Goal: Communication & Community: Share content

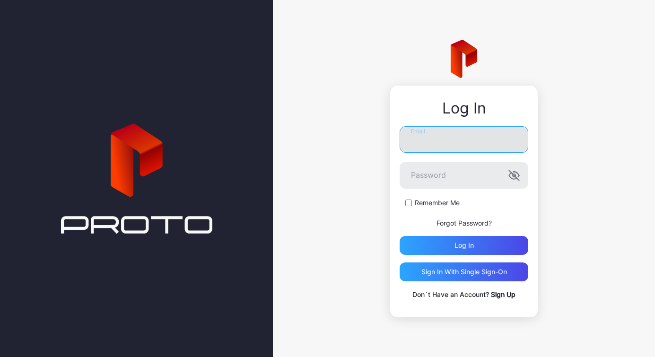
click at [493, 143] on input "Email" at bounding box center [463, 139] width 129 height 26
paste input "**********"
type input "**********"
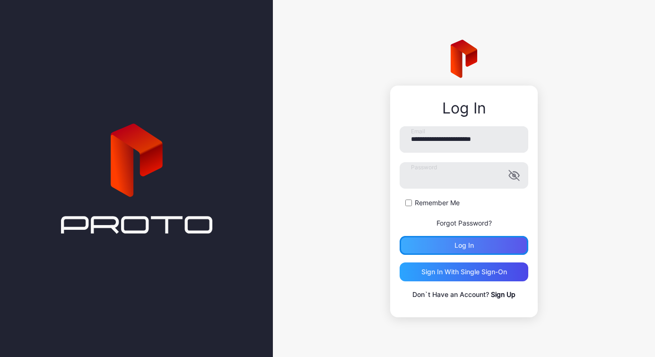
click at [446, 242] on div "Log in" at bounding box center [463, 245] width 129 height 19
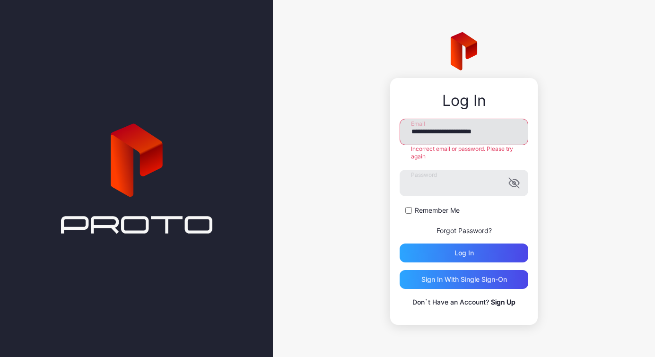
click at [519, 129] on input "**********" at bounding box center [463, 132] width 129 height 26
click at [516, 182] on label "Password" at bounding box center [463, 183] width 129 height 26
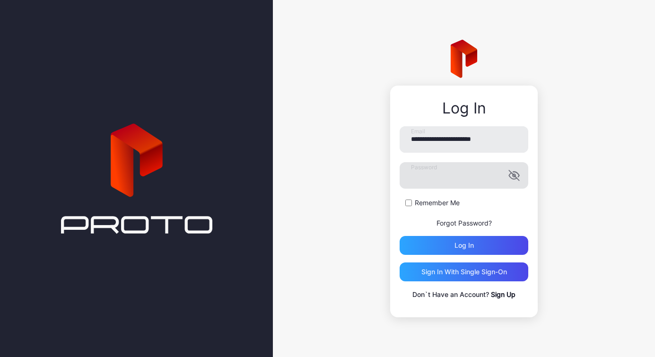
click at [514, 177] on icon "button" at bounding box center [513, 175] width 8 height 6
click at [512, 145] on input "**********" at bounding box center [463, 139] width 129 height 26
click at [414, 138] on input "**********" at bounding box center [463, 139] width 129 height 26
click at [483, 249] on div "Log in" at bounding box center [463, 245] width 129 height 19
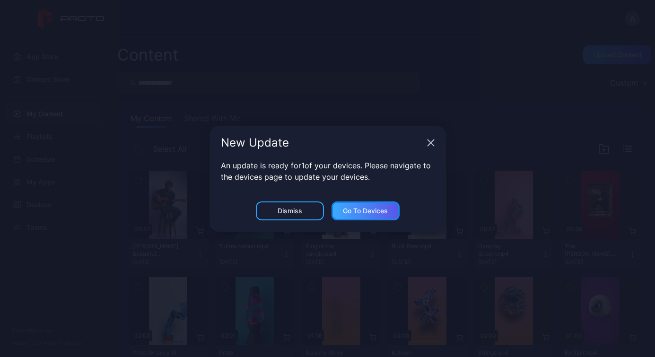
click at [381, 208] on div "Go to devices" at bounding box center [365, 211] width 45 height 8
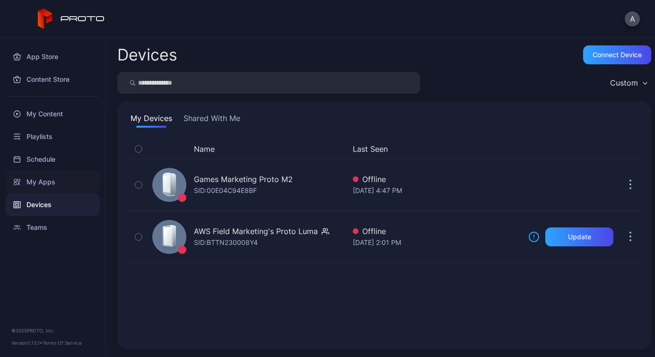
click at [44, 178] on div "My Apps" at bounding box center [53, 182] width 94 height 23
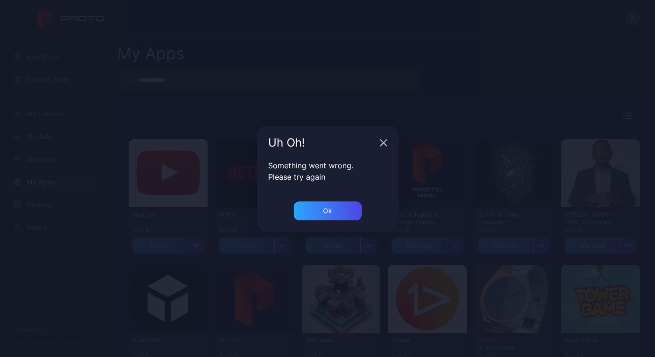
click at [380, 143] on icon "button" at bounding box center [383, 143] width 8 height 8
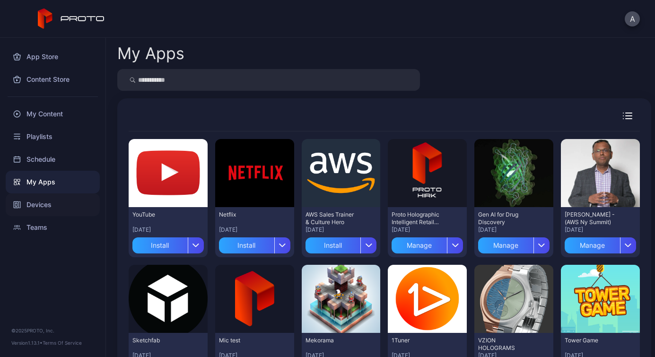
click at [32, 200] on div "Devices" at bounding box center [53, 204] width 94 height 23
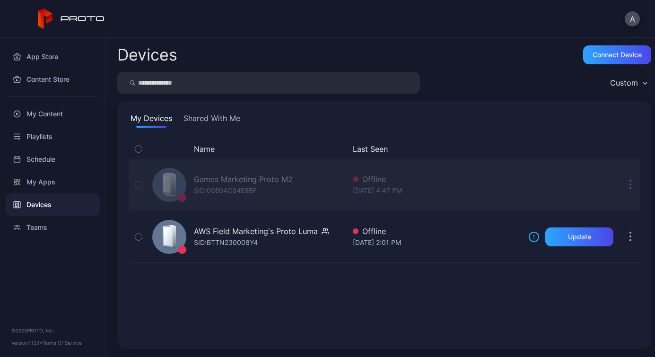
click at [244, 188] on div "SID: 00E04C94E8BF" at bounding box center [225, 190] width 63 height 11
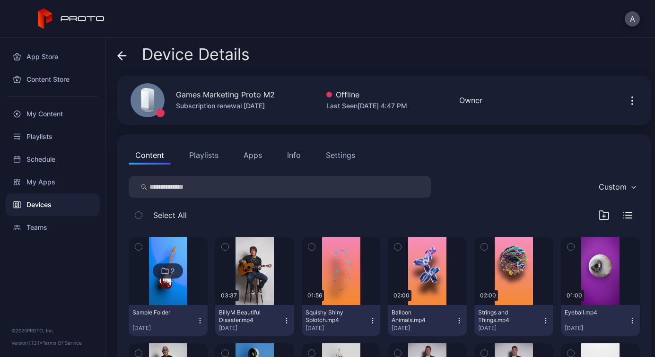
click at [629, 101] on icon "button" at bounding box center [631, 100] width 11 height 11
click at [563, 68] on div "Device Details" at bounding box center [384, 56] width 534 height 23
click at [201, 162] on button "Playlists" at bounding box center [203, 155] width 43 height 19
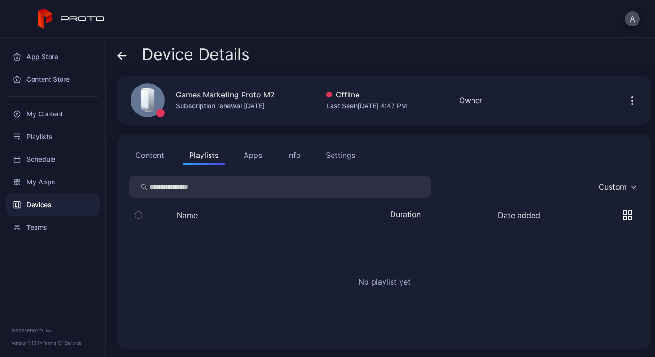
click at [140, 162] on button "Content" at bounding box center [150, 155] width 42 height 19
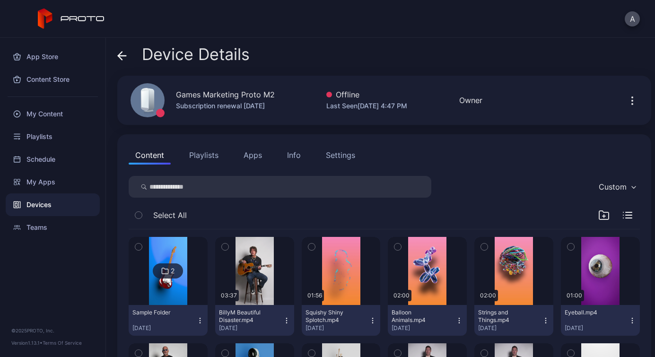
click at [626, 97] on icon "button" at bounding box center [631, 100] width 11 height 11
drag, startPoint x: 545, startPoint y: 76, endPoint x: 216, endPoint y: 71, distance: 329.9
click at [545, 76] on div "Games Marketing Proto M2 Subscription renewal [DATE] Offline Last Seen [DATE] 4…" at bounding box center [384, 100] width 534 height 49
click at [121, 58] on icon at bounding box center [121, 55] width 9 height 9
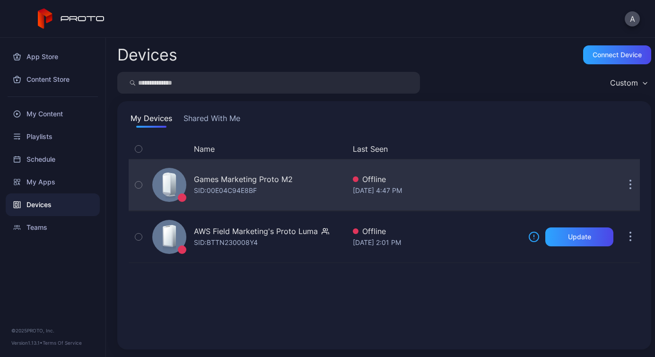
click at [621, 182] on button "button" at bounding box center [630, 184] width 19 height 19
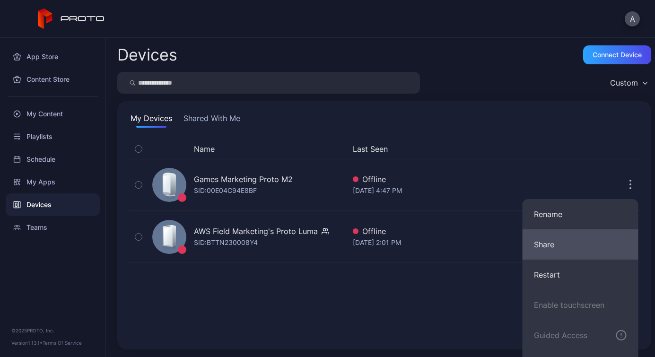
click at [557, 241] on button "Share" at bounding box center [580, 244] width 116 height 30
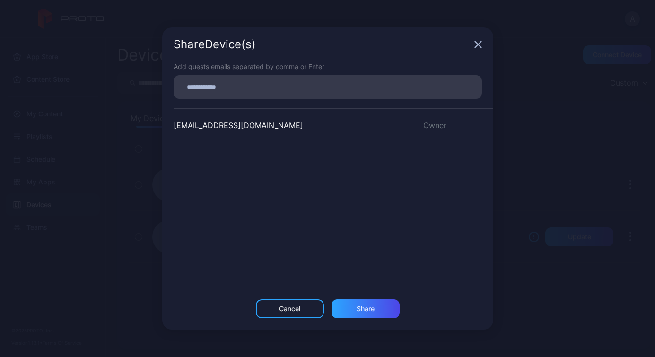
click at [258, 91] on input at bounding box center [327, 87] width 297 height 12
type input "**********"
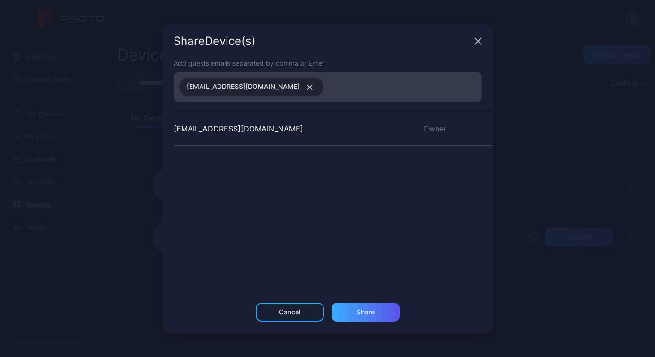
click at [382, 311] on div "Share" at bounding box center [365, 311] width 68 height 19
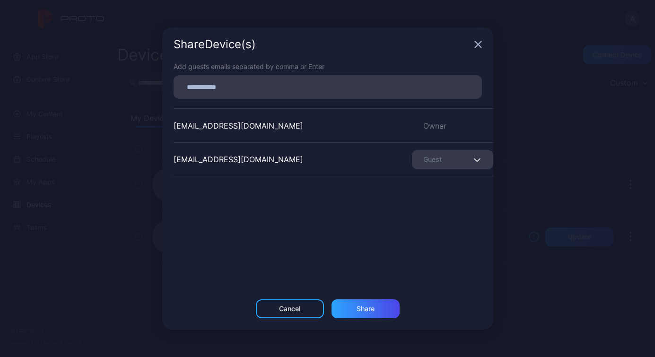
click at [475, 160] on span "button" at bounding box center [478, 159] width 6 height 11
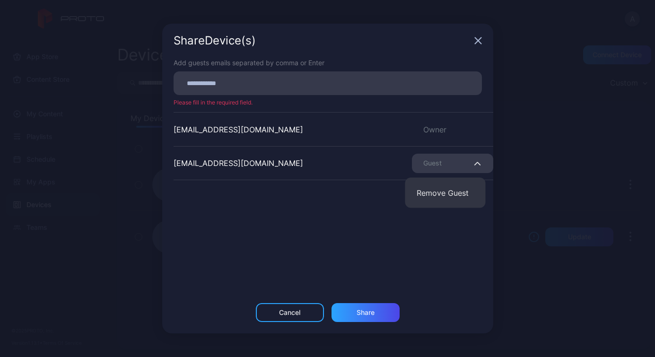
click at [313, 210] on div "[EMAIL_ADDRESS][DOMAIN_NAME] Owner [EMAIL_ADDRESS][DOMAIN_NAME] Guest" at bounding box center [332, 183] width 319 height 142
click at [480, 44] on icon "button" at bounding box center [478, 41] width 8 height 8
